Goal: Obtain resource: Obtain resource

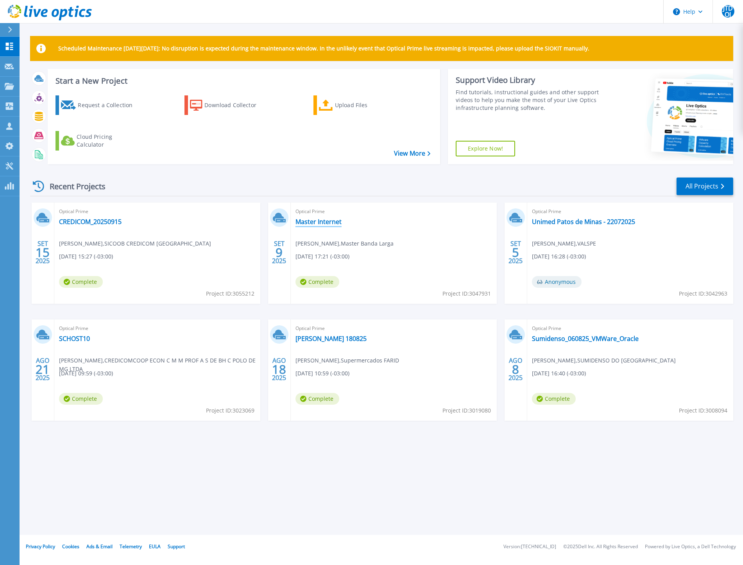
click at [312, 222] on link "Master Internet" at bounding box center [319, 222] width 46 height 8
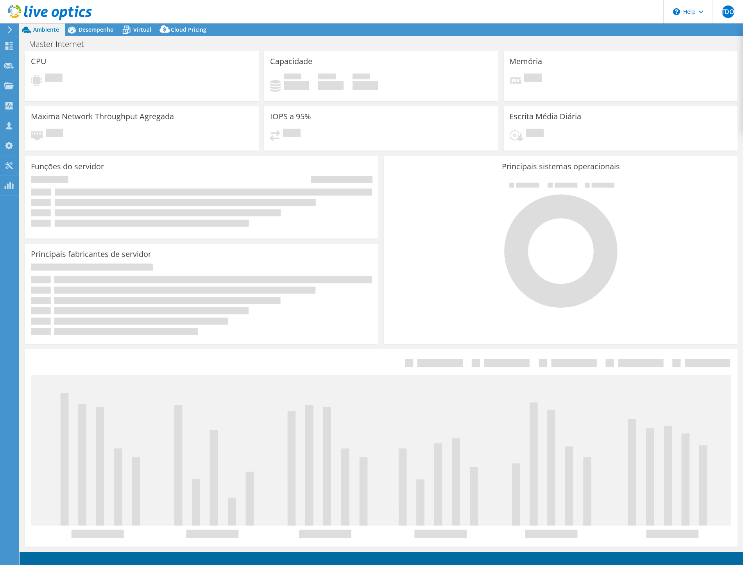
select select "USD"
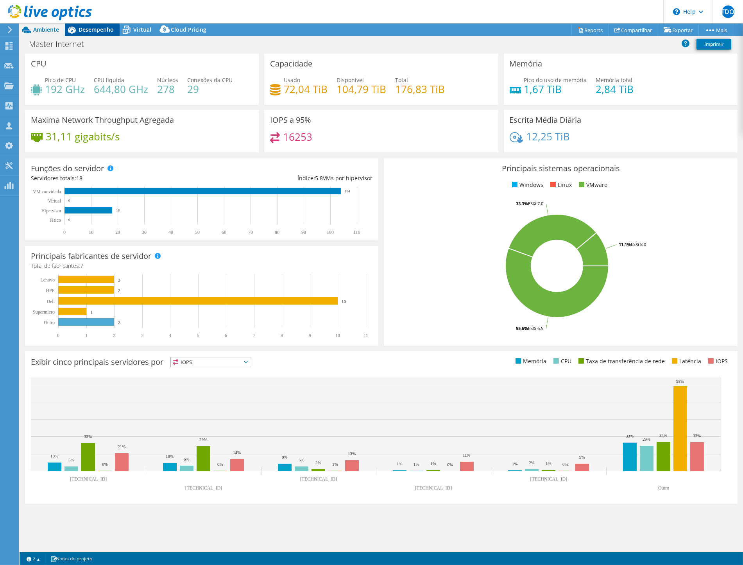
click at [94, 26] on span "Desempenho" at bounding box center [96, 29] width 35 height 7
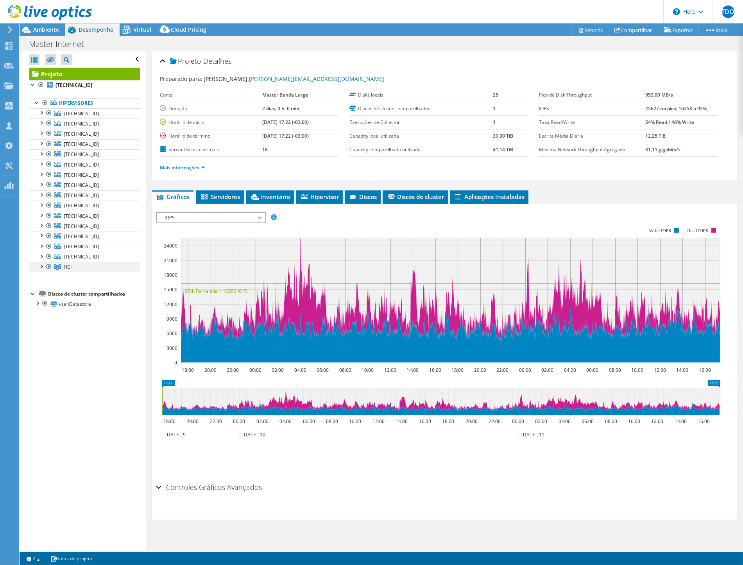
click at [42, 267] on div at bounding box center [41, 266] width 8 height 8
click at [79, 265] on link "HCI" at bounding box center [84, 267] width 111 height 10
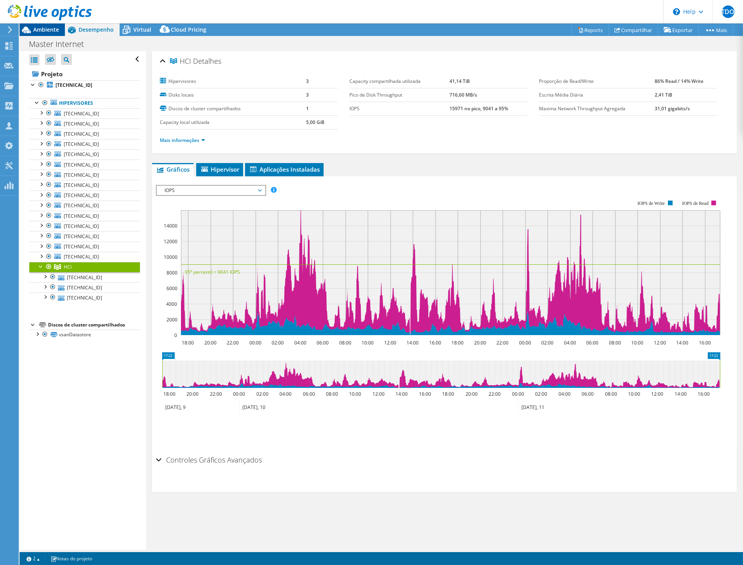
click at [37, 29] on span "Ambiente" at bounding box center [46, 29] width 26 height 7
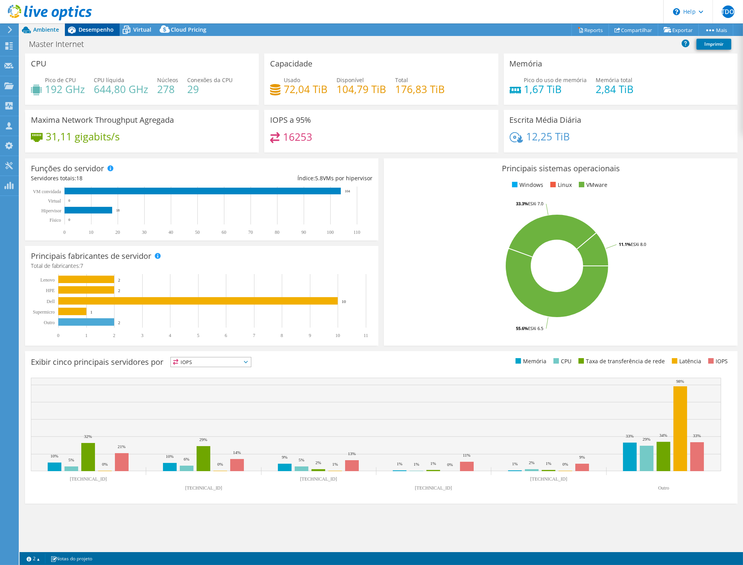
click at [84, 31] on span "Desempenho" at bounding box center [96, 29] width 35 height 7
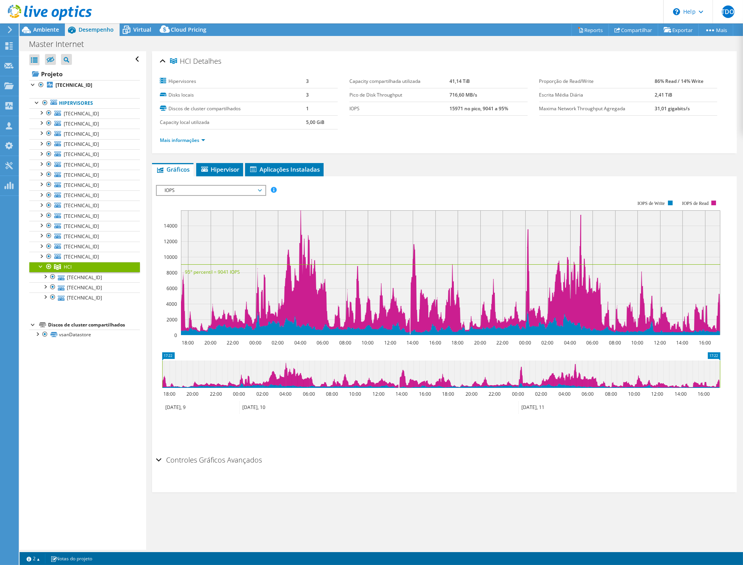
click at [140, 22] on header "JTDOJ Parceiro de Canal [PERSON_NAME] [PERSON_NAME][EMAIL_ADDRESS][PERSON_NAME]…" at bounding box center [371, 11] width 743 height 23
click at [140, 25] on div "Virtual" at bounding box center [139, 29] width 38 height 13
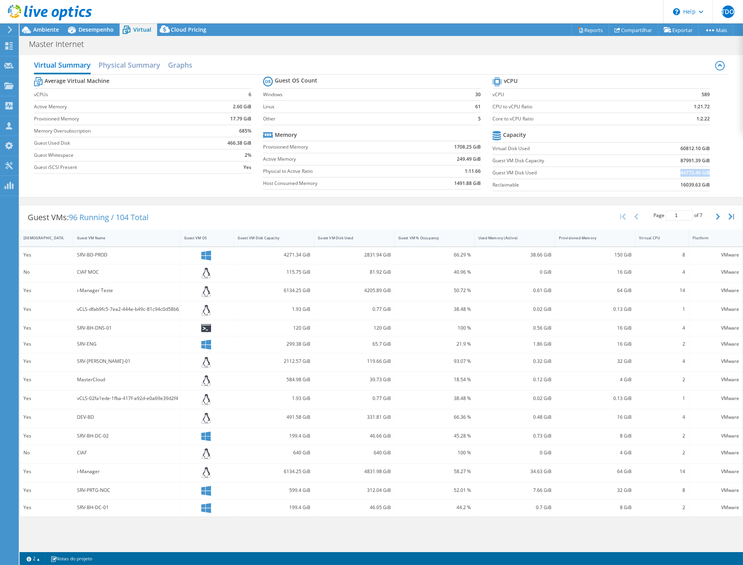
drag, startPoint x: 681, startPoint y: 172, endPoint x: 710, endPoint y: 170, distance: 28.6
click at [710, 170] on b "44772.46 GiB" at bounding box center [695, 173] width 29 height 8
click at [52, 32] on span "Ambiente" at bounding box center [46, 29] width 26 height 7
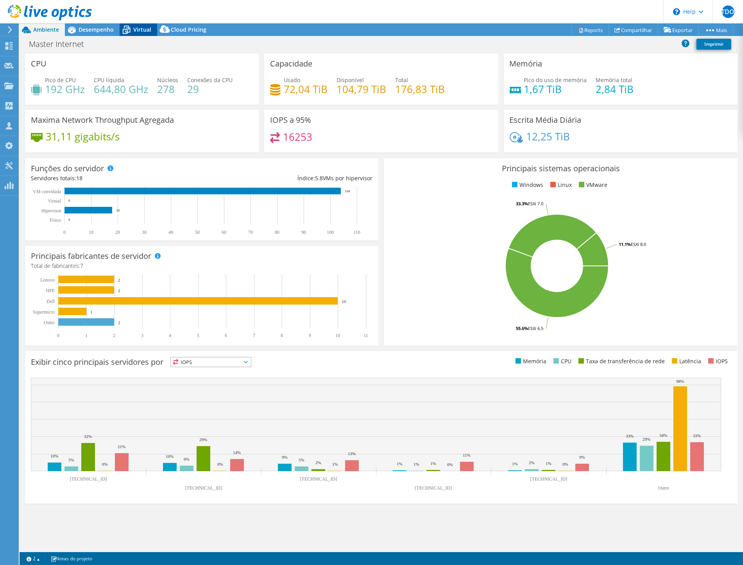
click at [149, 24] on div "Virtual" at bounding box center [139, 29] width 38 height 13
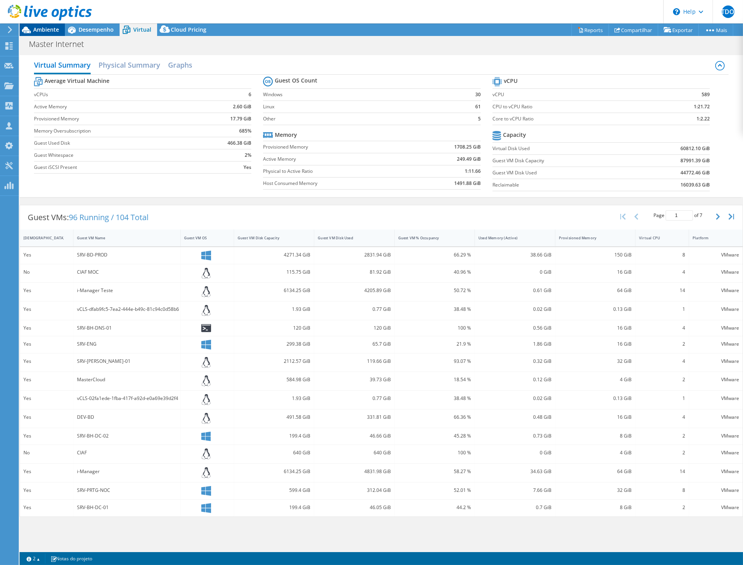
click at [50, 28] on span "Ambiente" at bounding box center [46, 29] width 26 height 7
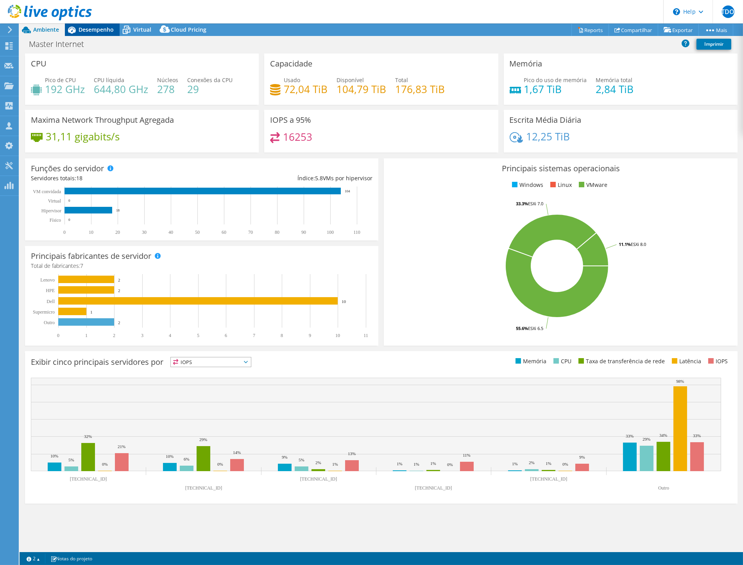
click at [90, 28] on span "Desempenho" at bounding box center [96, 29] width 35 height 7
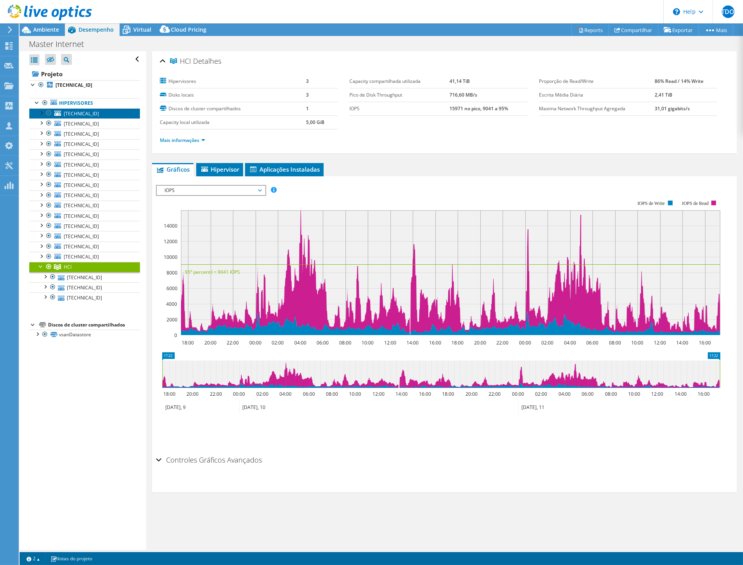
click at [82, 111] on span "[TECHNICAL_ID]" at bounding box center [81, 113] width 35 height 7
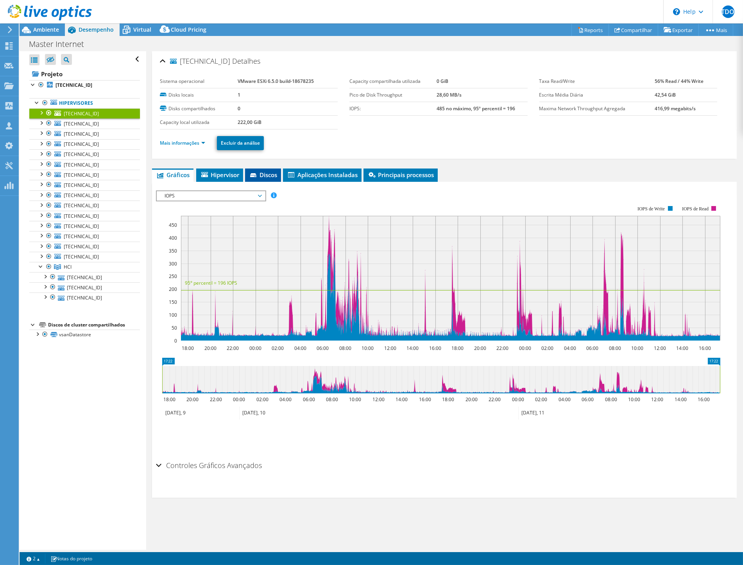
click at [259, 177] on span "Discos" at bounding box center [263, 175] width 28 height 8
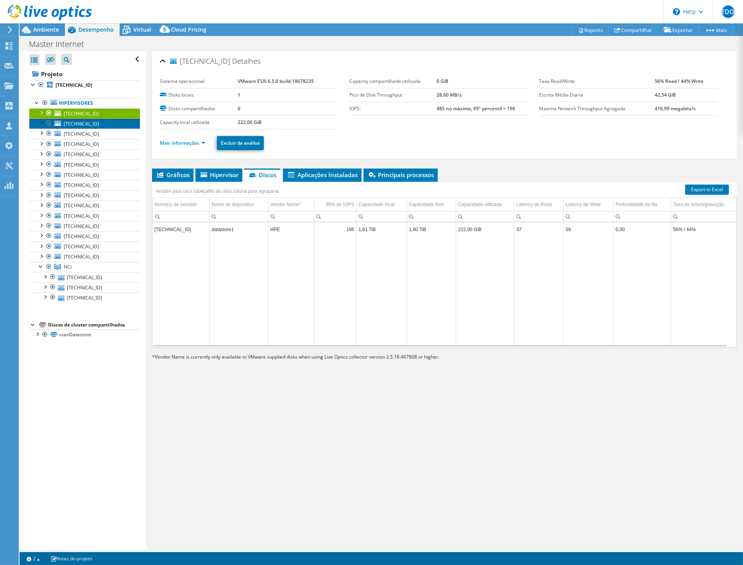
click at [81, 125] on span "[TECHNICAL_ID]" at bounding box center [81, 123] width 35 height 7
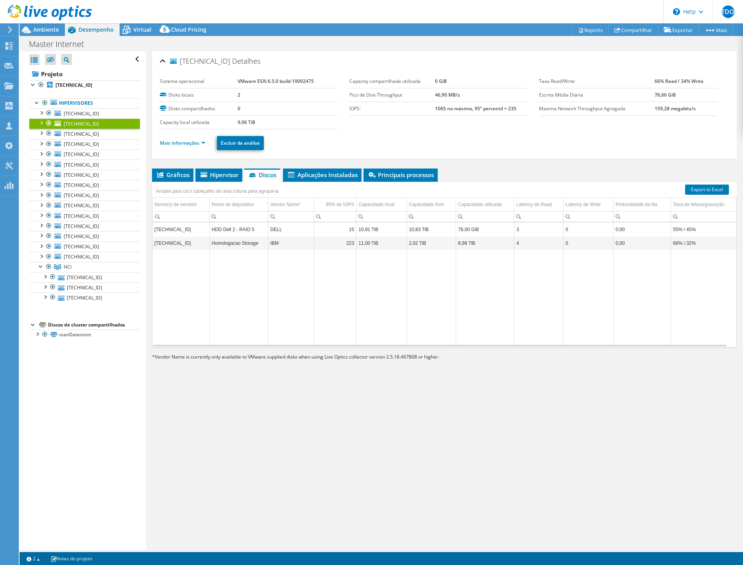
click at [40, 25] on div at bounding box center [46, 13] width 92 height 26
click at [41, 28] on span "Ambiente" at bounding box center [46, 29] width 26 height 7
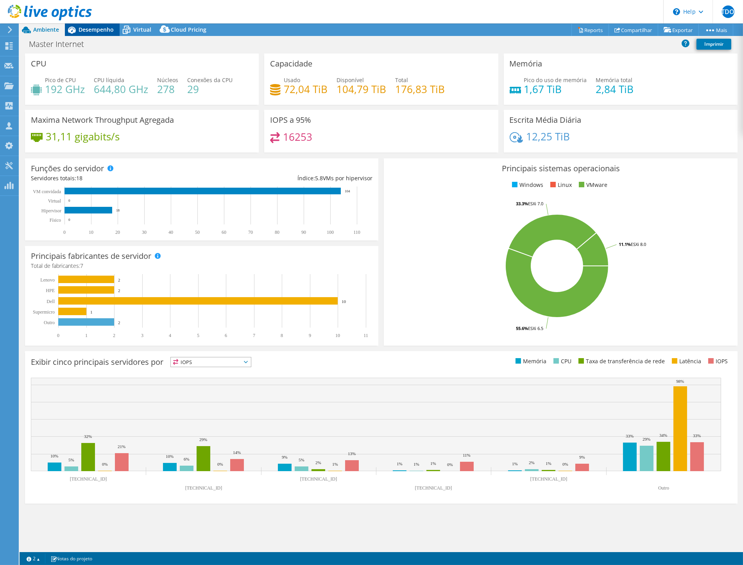
click at [97, 30] on span "Desempenho" at bounding box center [96, 29] width 35 height 7
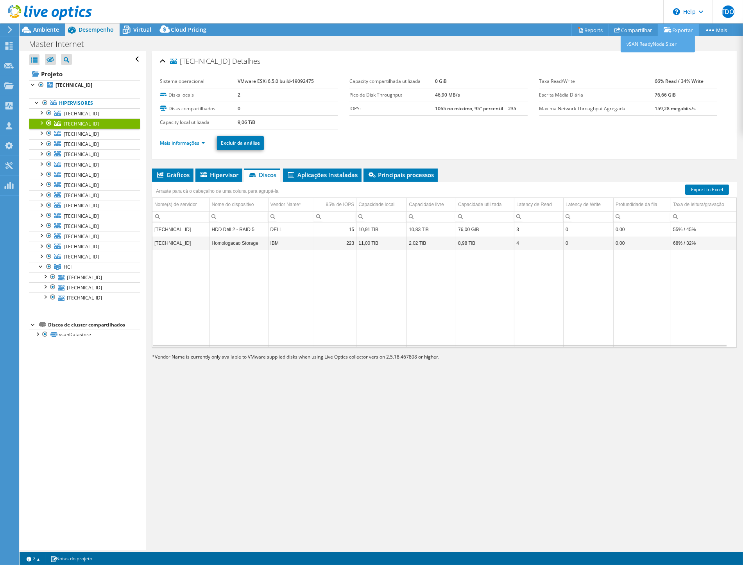
click at [679, 27] on link "Exportar" at bounding box center [678, 30] width 41 height 12
click at [581, 28] on link "Reports" at bounding box center [591, 30] width 38 height 12
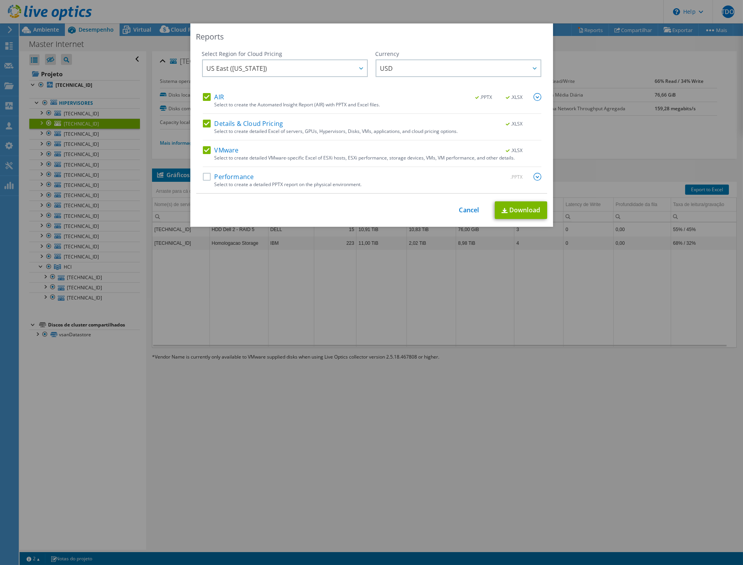
click at [203, 176] on label "Performance" at bounding box center [228, 177] width 51 height 8
click at [0, 0] on input "Performance" at bounding box center [0, 0] width 0 height 0
click at [204, 120] on label "Details & Cloud Pricing" at bounding box center [243, 124] width 81 height 8
click at [0, 0] on input "Details & Cloud Pricing" at bounding box center [0, 0] width 0 height 0
click at [405, 68] on span "USD" at bounding box center [460, 68] width 160 height 16
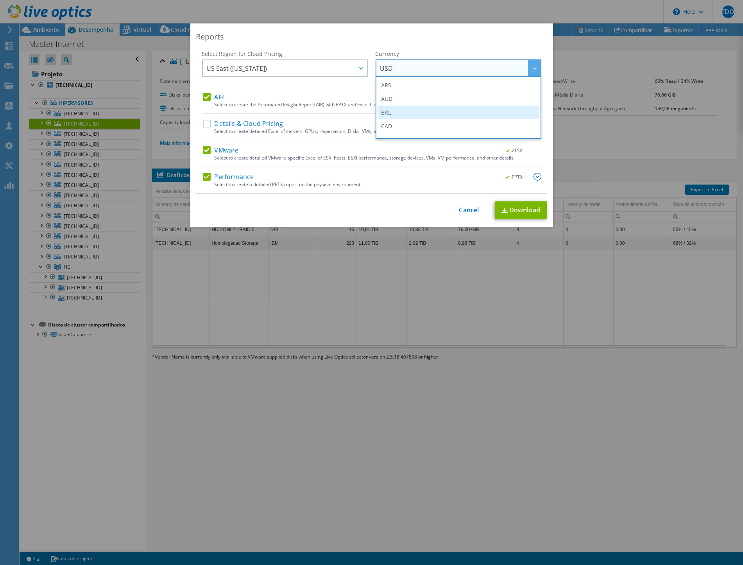
click at [405, 111] on li "BRL" at bounding box center [459, 113] width 162 height 14
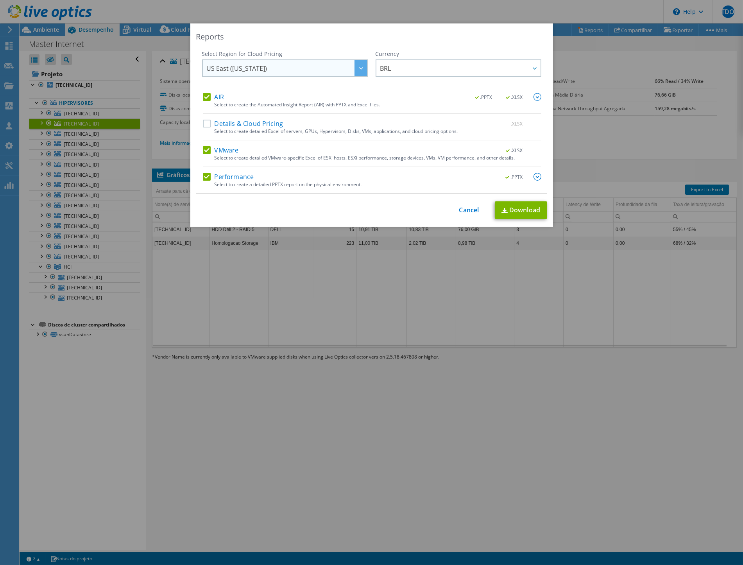
click at [326, 72] on span "US East ([US_STATE])" at bounding box center [287, 68] width 160 height 16
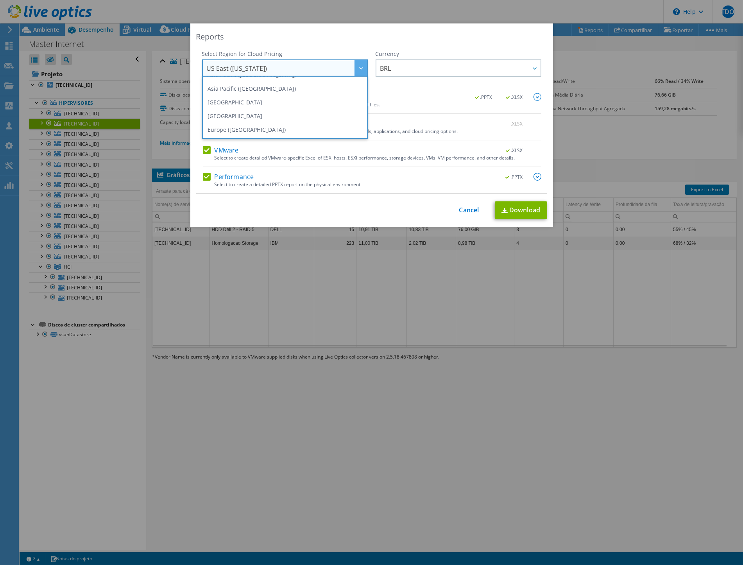
scroll to position [106, 0]
click at [284, 98] on li "[GEOGRAPHIC_DATA] ([GEOGRAPHIC_DATA])" at bounding box center [285, 103] width 162 height 14
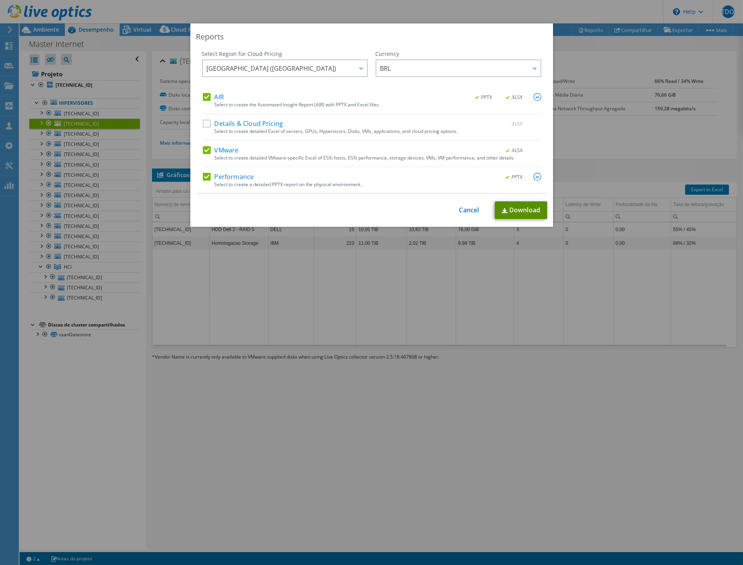
click at [529, 213] on link "Download" at bounding box center [521, 210] width 52 height 18
click at [462, 211] on link "Cancel" at bounding box center [469, 209] width 20 height 7
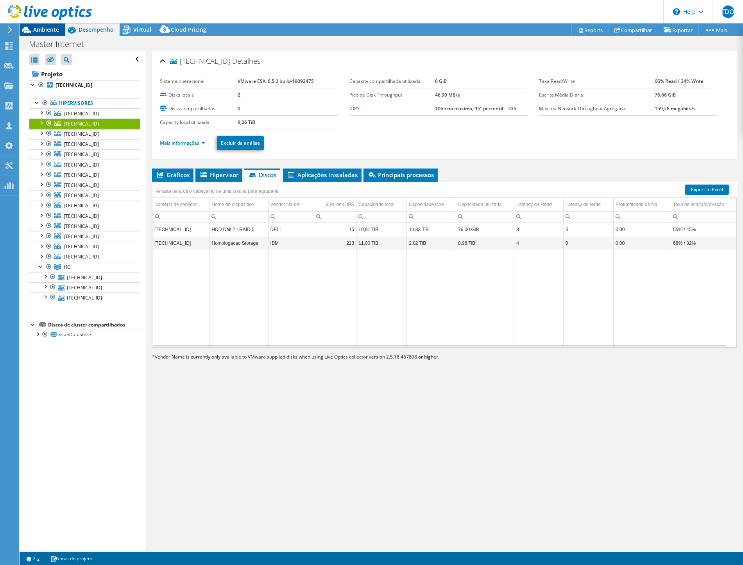
click at [42, 27] on span "Ambiente" at bounding box center [46, 29] width 26 height 7
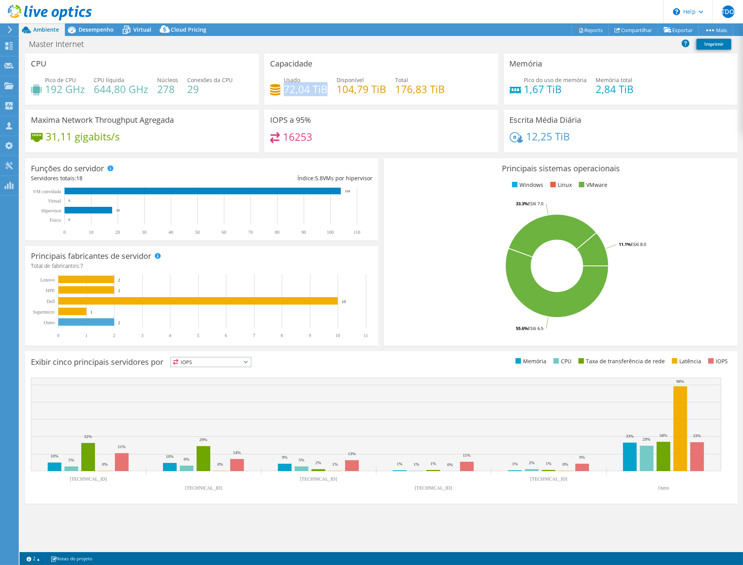
drag, startPoint x: 287, startPoint y: 91, endPoint x: 324, endPoint y: 87, distance: 38.1
click at [324, 87] on h4 "72,04 TiB" at bounding box center [306, 89] width 44 height 9
click at [88, 29] on span "Desempenho" at bounding box center [96, 29] width 35 height 7
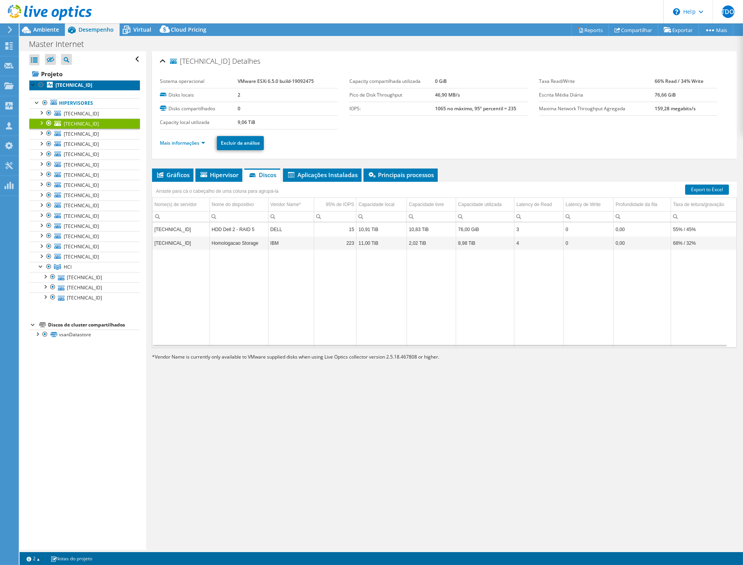
click at [79, 84] on b "[TECHNICAL_ID]" at bounding box center [74, 85] width 37 height 7
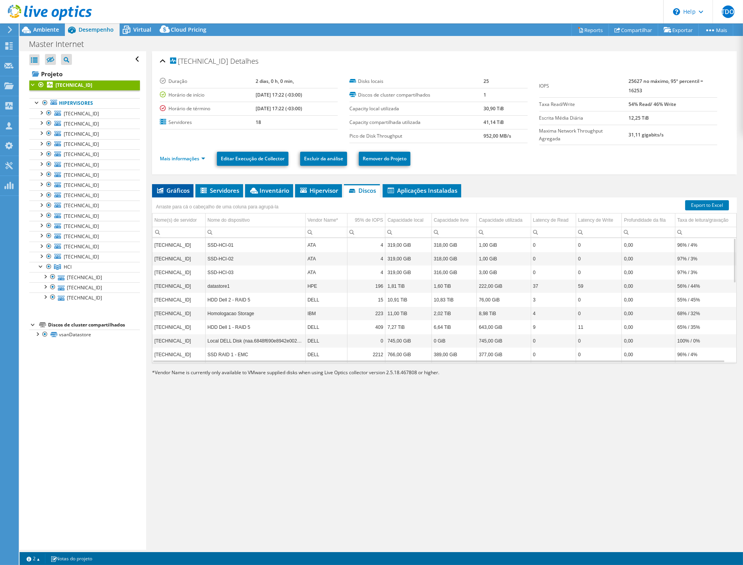
click at [178, 192] on span "Gráficos" at bounding box center [173, 190] width 34 height 8
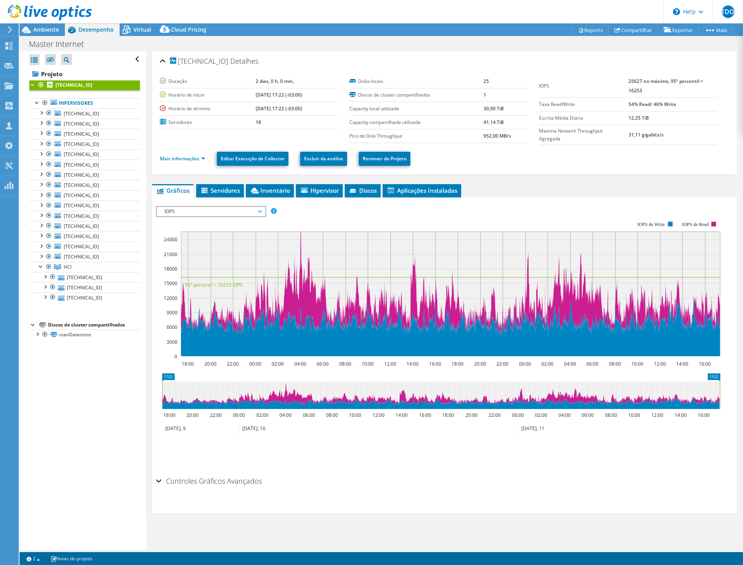
click at [204, 211] on span "IOPS" at bounding box center [211, 211] width 100 height 9
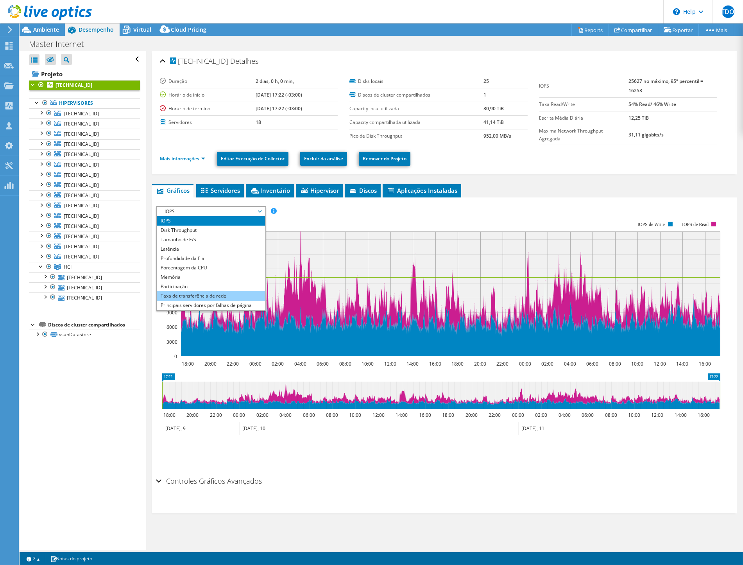
click at [194, 294] on li "Taxa de transferência de rede" at bounding box center [211, 295] width 108 height 9
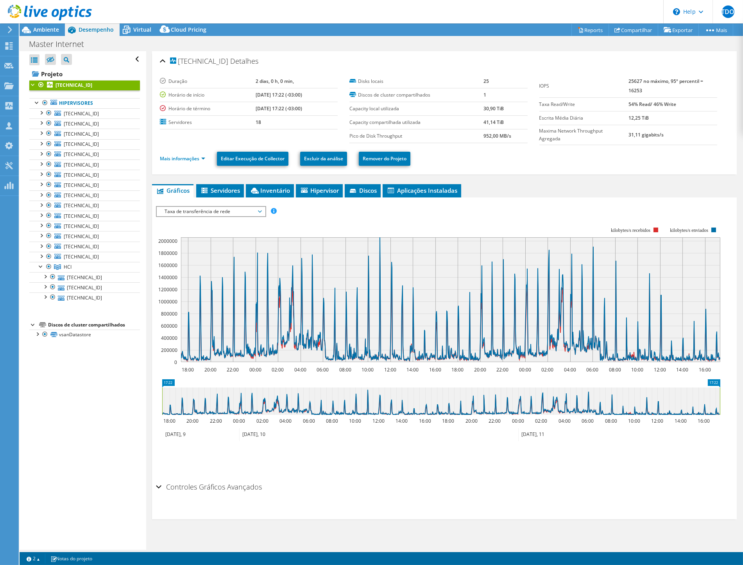
click at [224, 209] on span "Taxa de transferência de rede" at bounding box center [211, 211] width 100 height 9
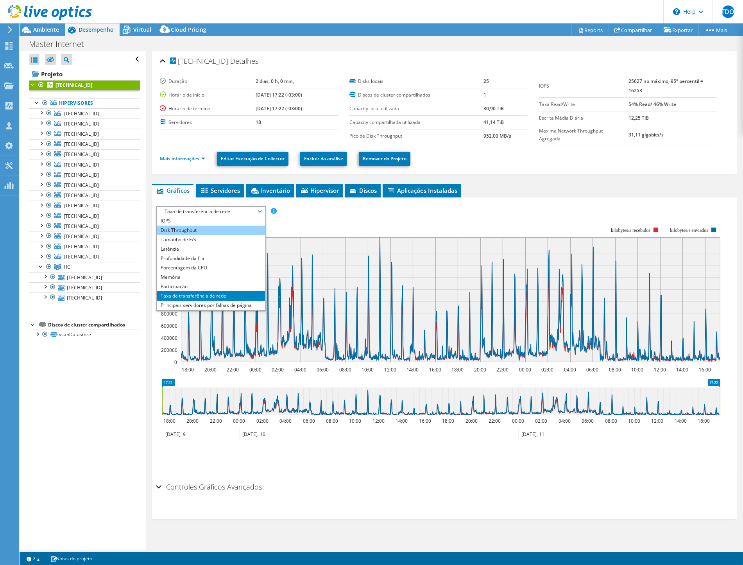
click at [181, 229] on li "Disk Throughput" at bounding box center [211, 230] width 108 height 9
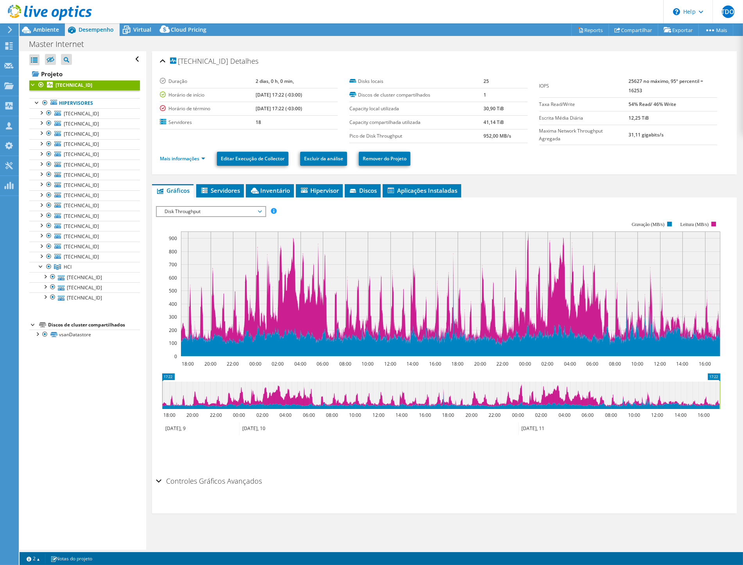
click at [199, 208] on span "Disk Throughput" at bounding box center [211, 211] width 100 height 9
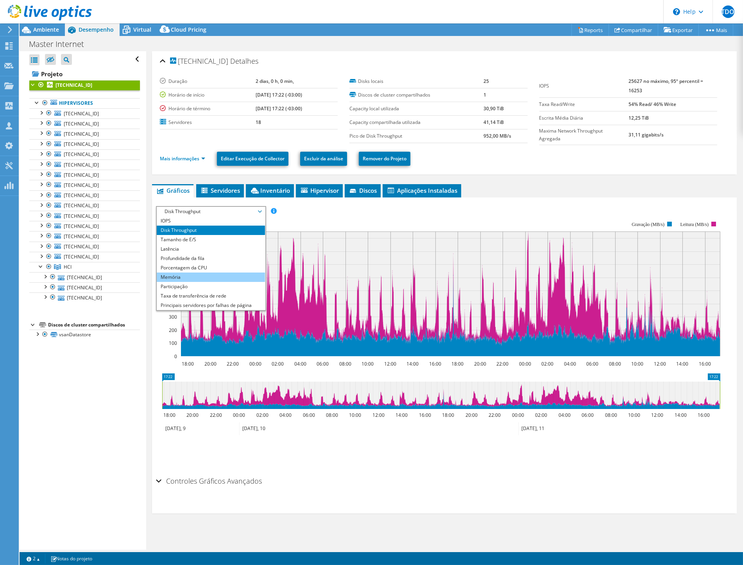
click at [183, 275] on li "Memória" at bounding box center [211, 276] width 108 height 9
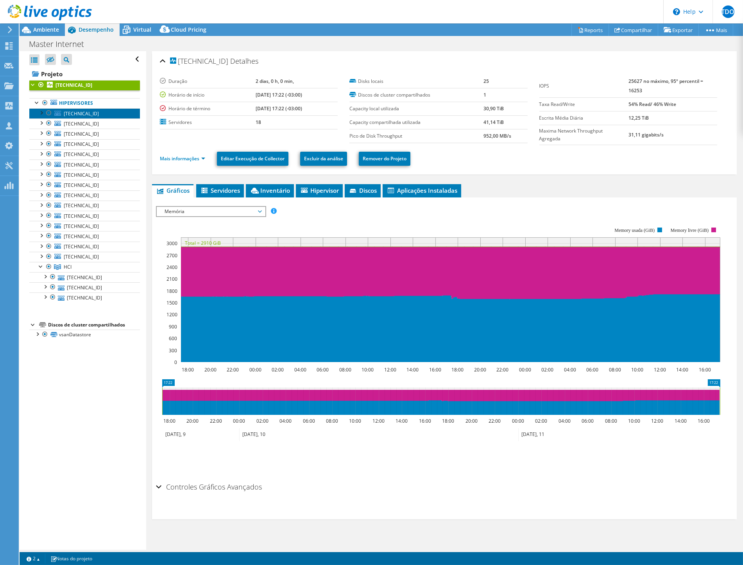
click at [103, 108] on link "[TECHNICAL_ID]" at bounding box center [84, 113] width 111 height 10
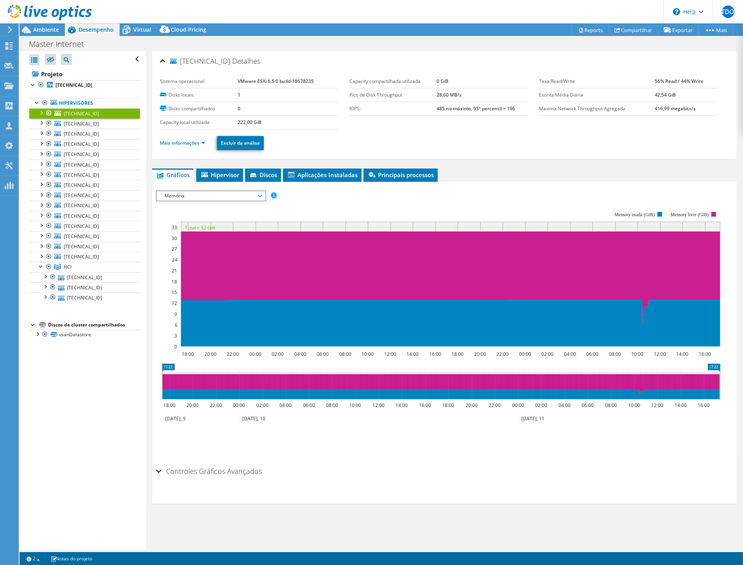
click at [192, 158] on div "[TECHNICAL_ID] Detalhes Sistema operacional VMware ESXi 6.5.0 build-18678235 Di…" at bounding box center [444, 105] width 585 height 108
click at [198, 141] on link "Mais informações" at bounding box center [182, 143] width 45 height 7
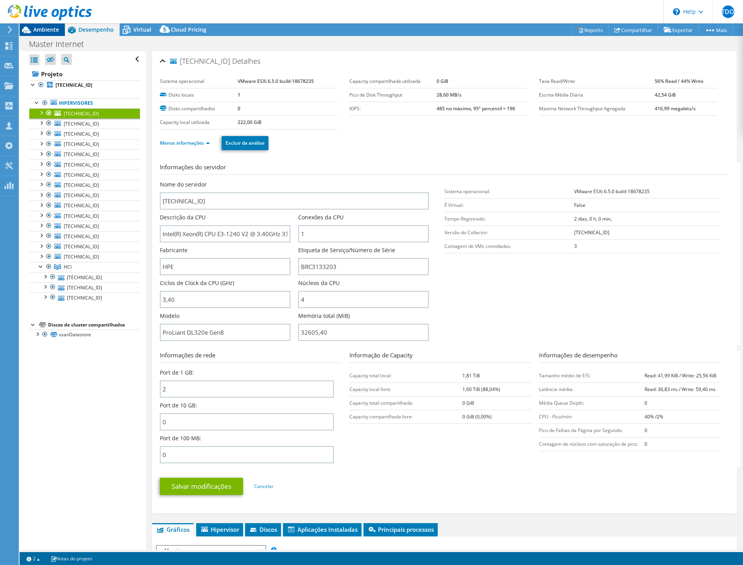
click at [48, 29] on span "Ambiente" at bounding box center [46, 29] width 26 height 7
